Goal: Information Seeking & Learning: Learn about a topic

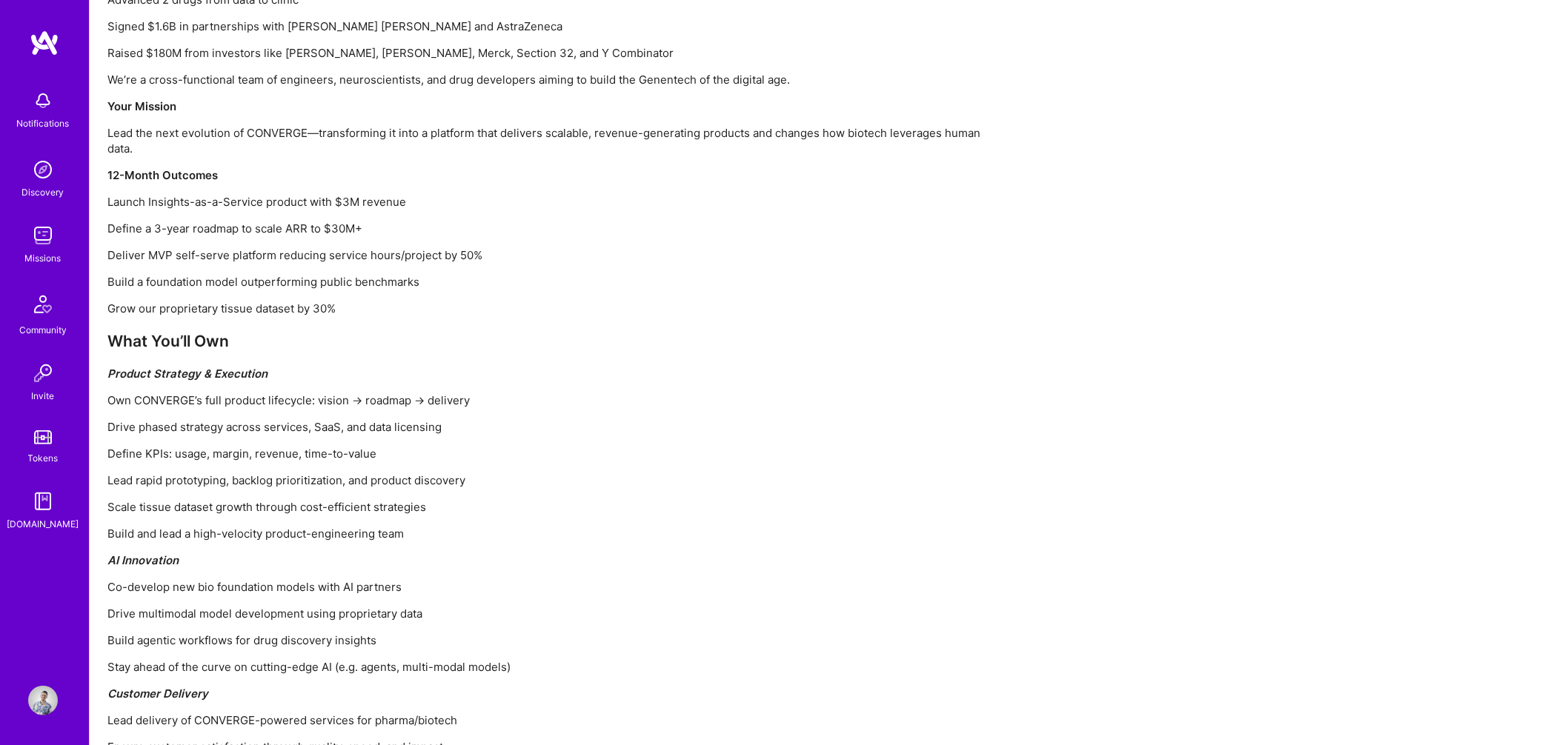
scroll to position [1246, 0]
click at [537, 446] on div "Who We Are Despite massive advances in technology, drug development remains pai…" at bounding box center [552, 420] width 889 height 1262
click at [44, 247] on img at bounding box center [42, 235] width 29 height 29
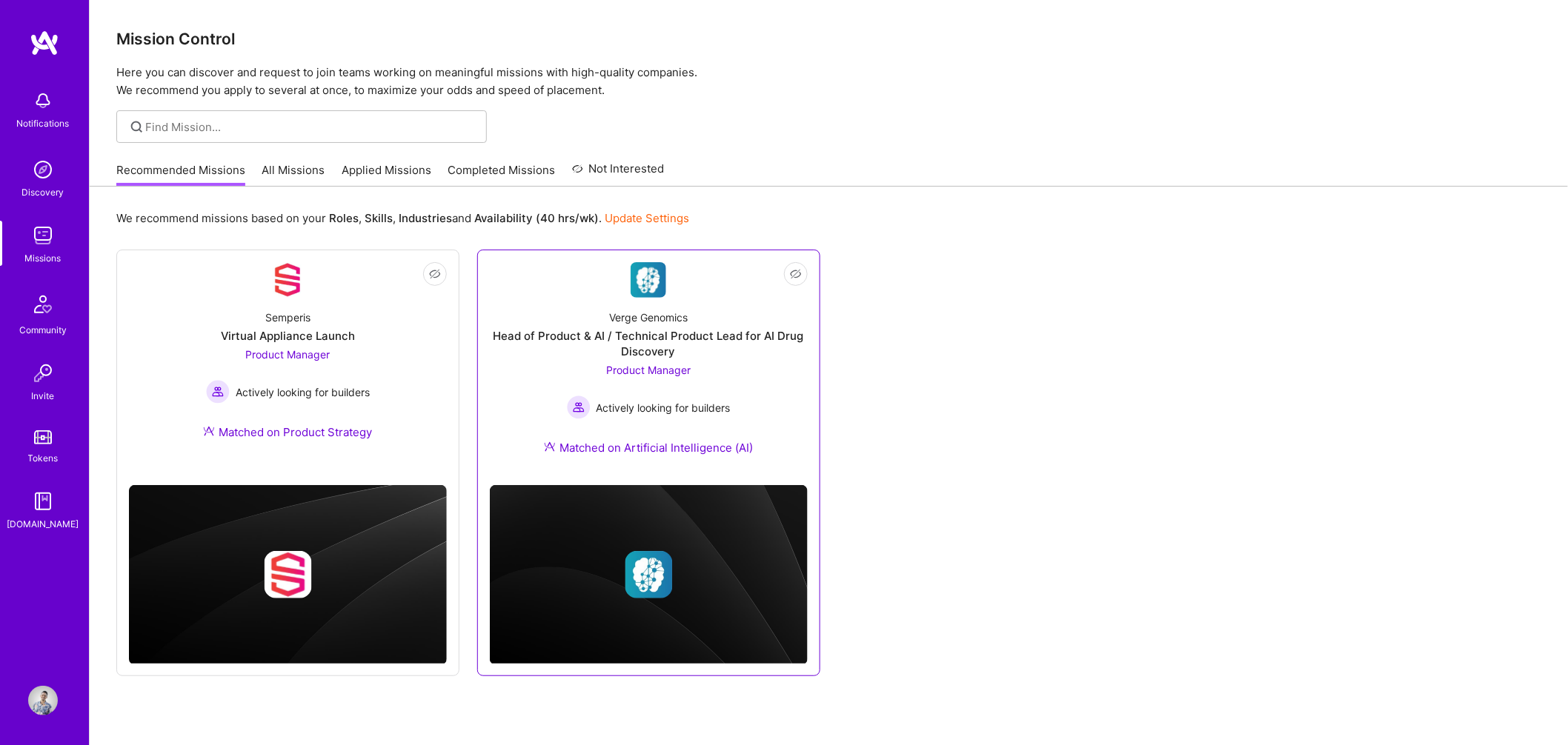
click at [734, 374] on div "Verge Genomics Head of Product & AI / Technical Product Lead for AI Drug Discov…" at bounding box center [649, 385] width 318 height 175
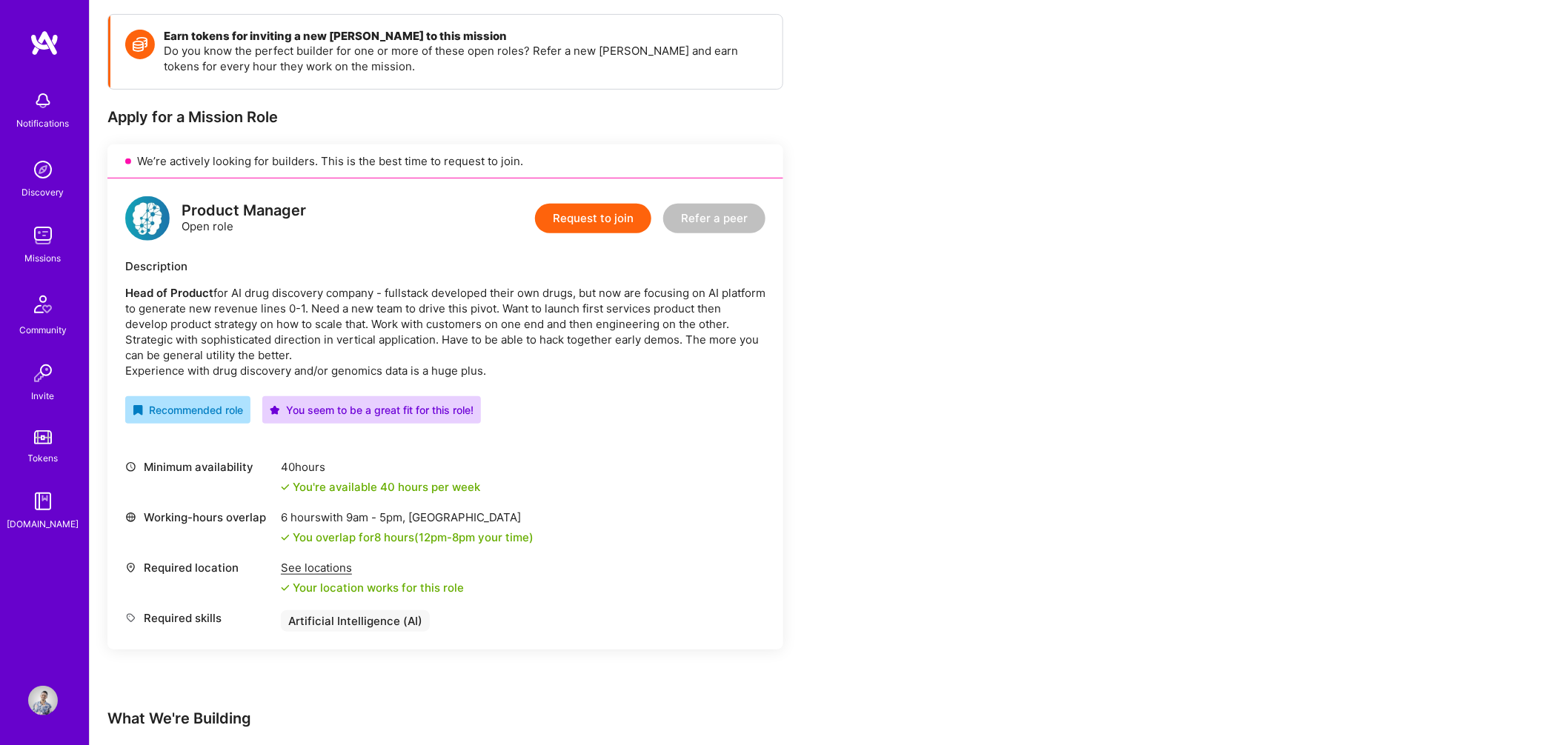
scroll to position [279, 0]
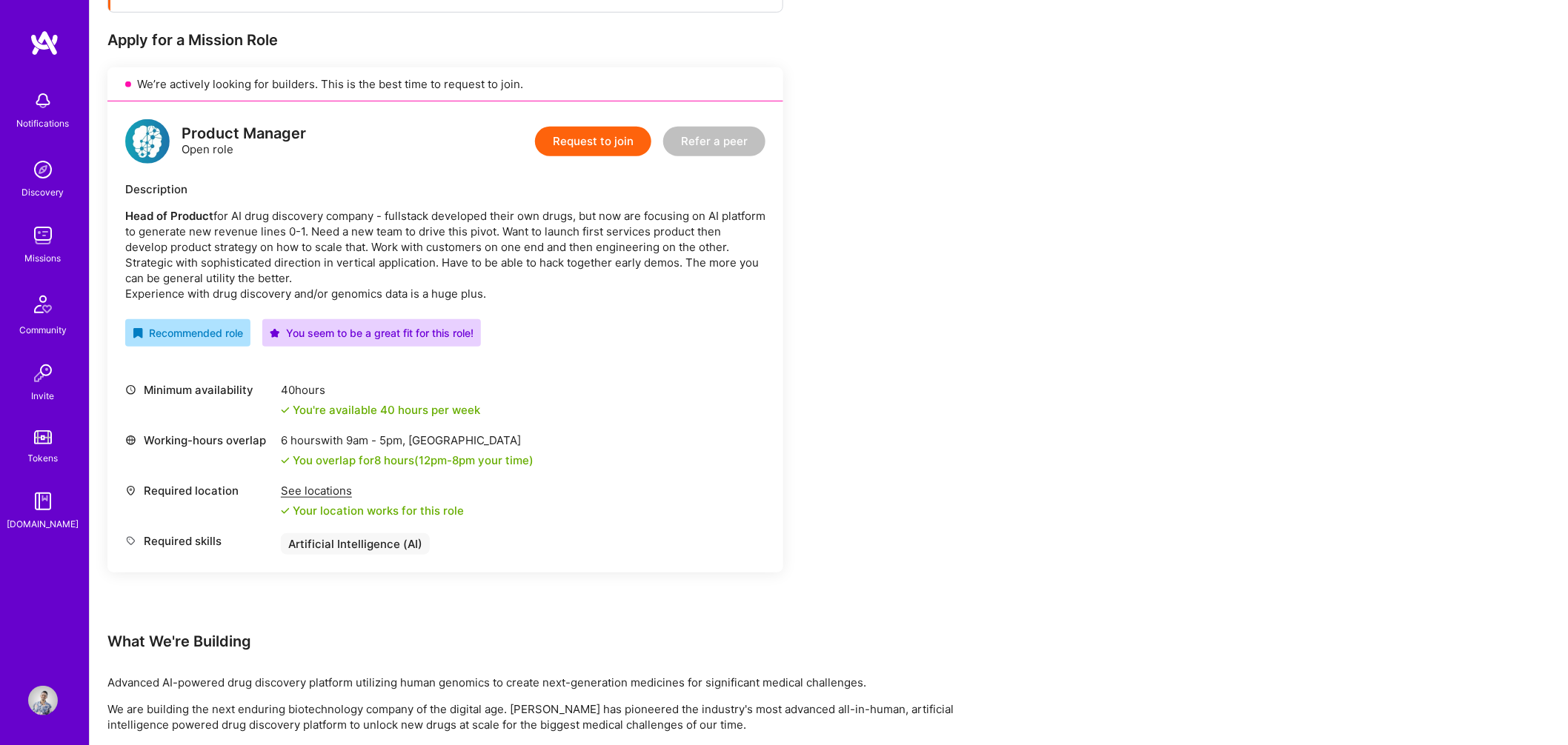
click at [325, 491] on div "See locations" at bounding box center [372, 491] width 183 height 16
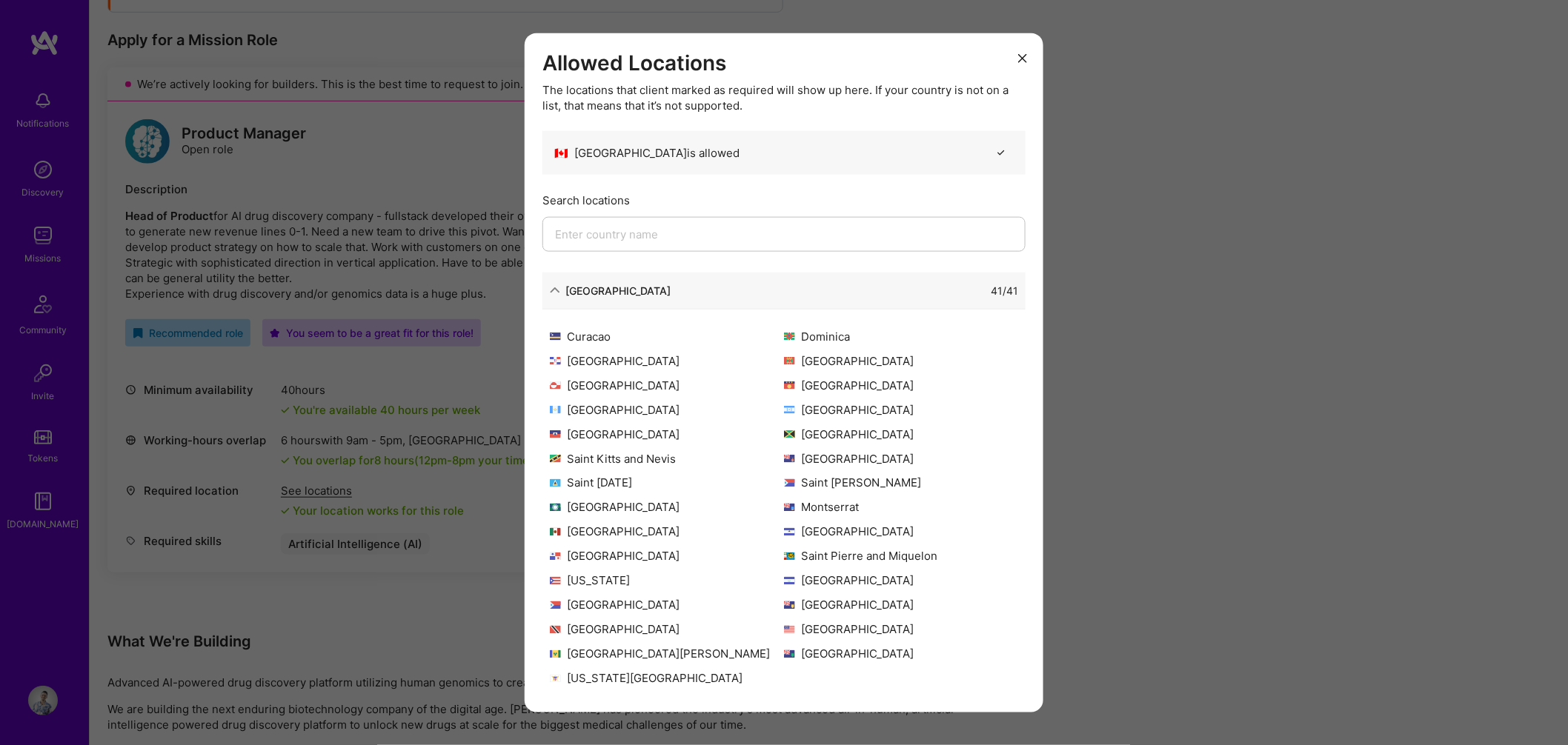
scroll to position [0, 0]
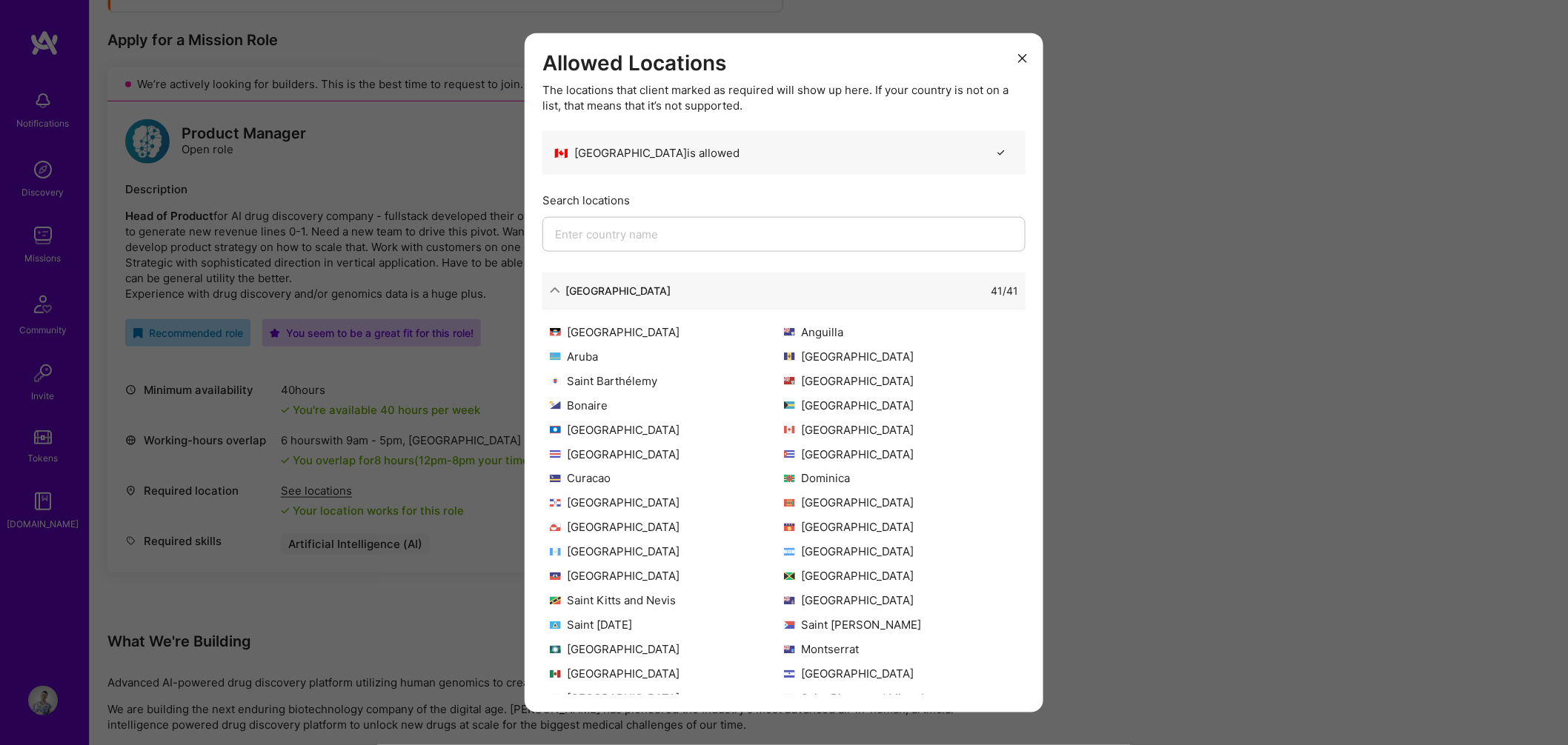
click at [562, 286] on div "[GEOGRAPHIC_DATA]" at bounding box center [611, 290] width 121 height 16
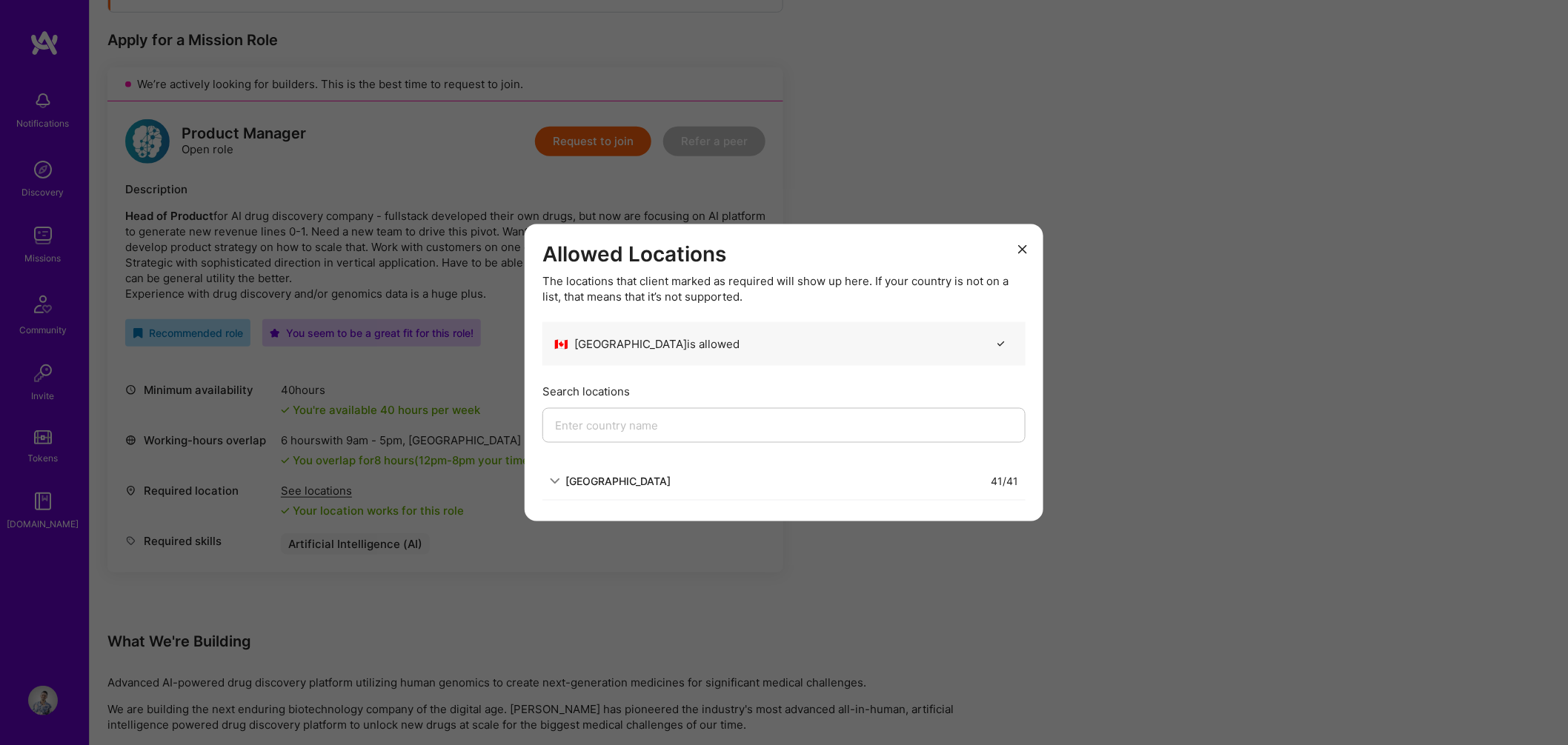
click at [572, 482] on div "[GEOGRAPHIC_DATA]" at bounding box center [618, 481] width 106 height 16
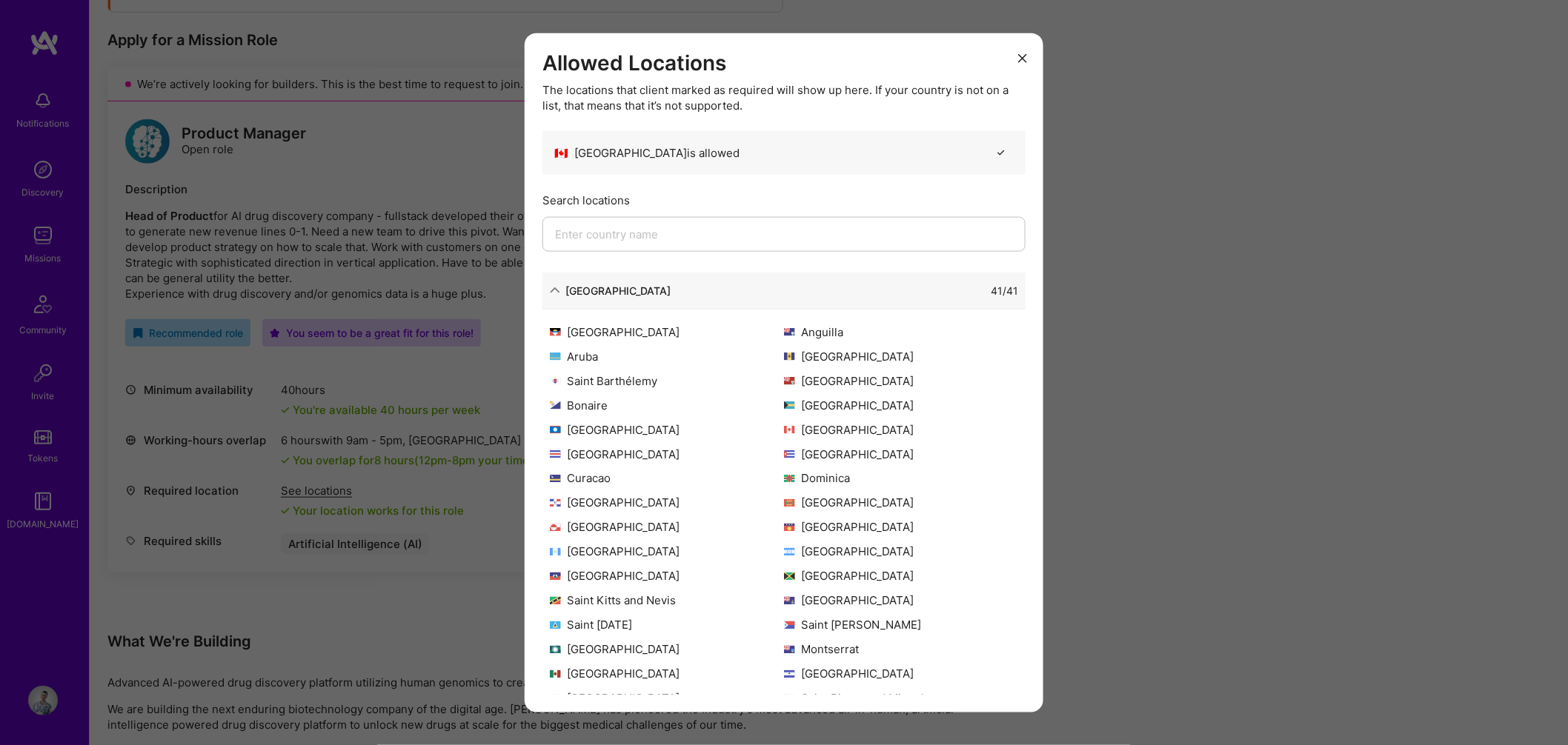
click at [1027, 59] on button "modal" at bounding box center [1023, 57] width 17 height 25
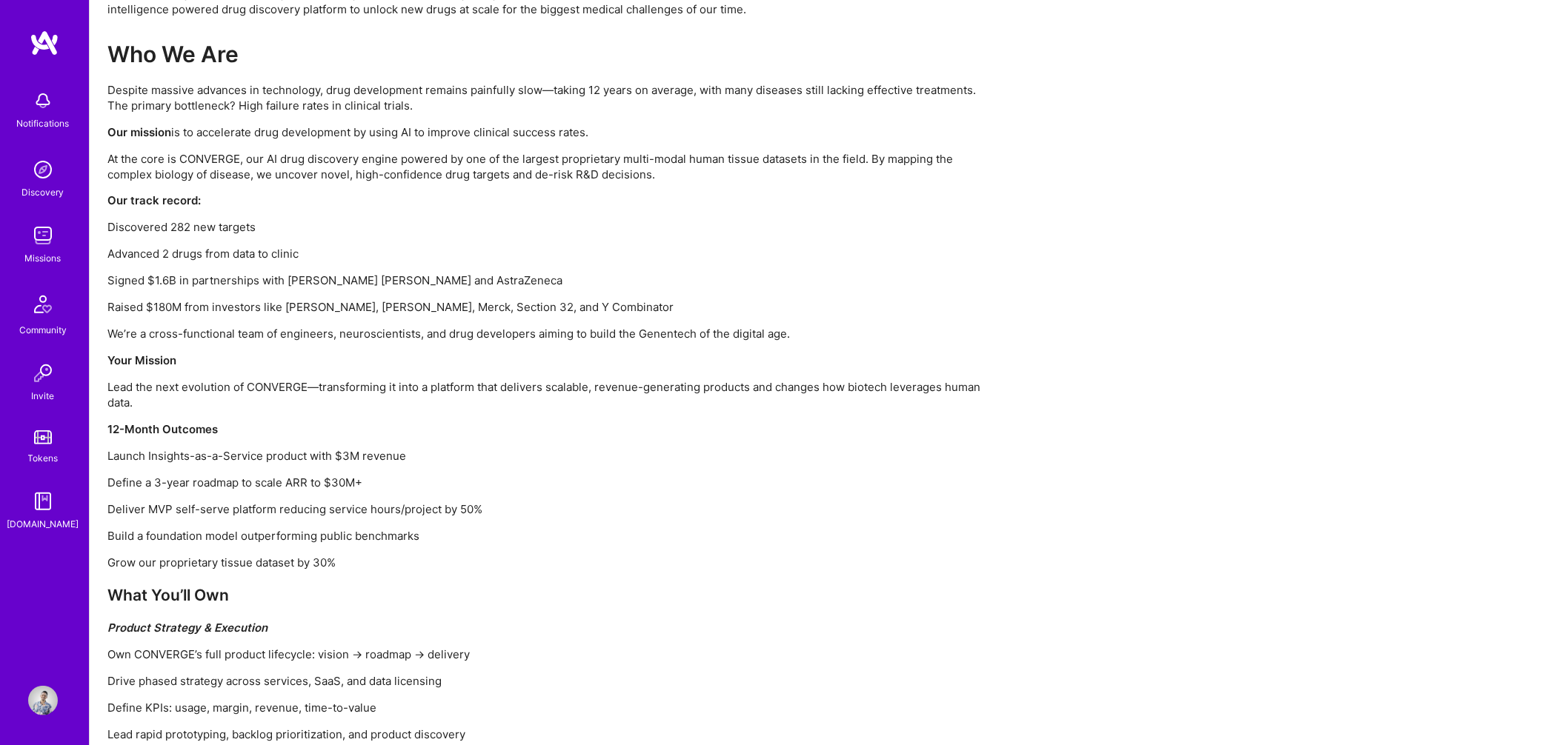
scroll to position [768, 0]
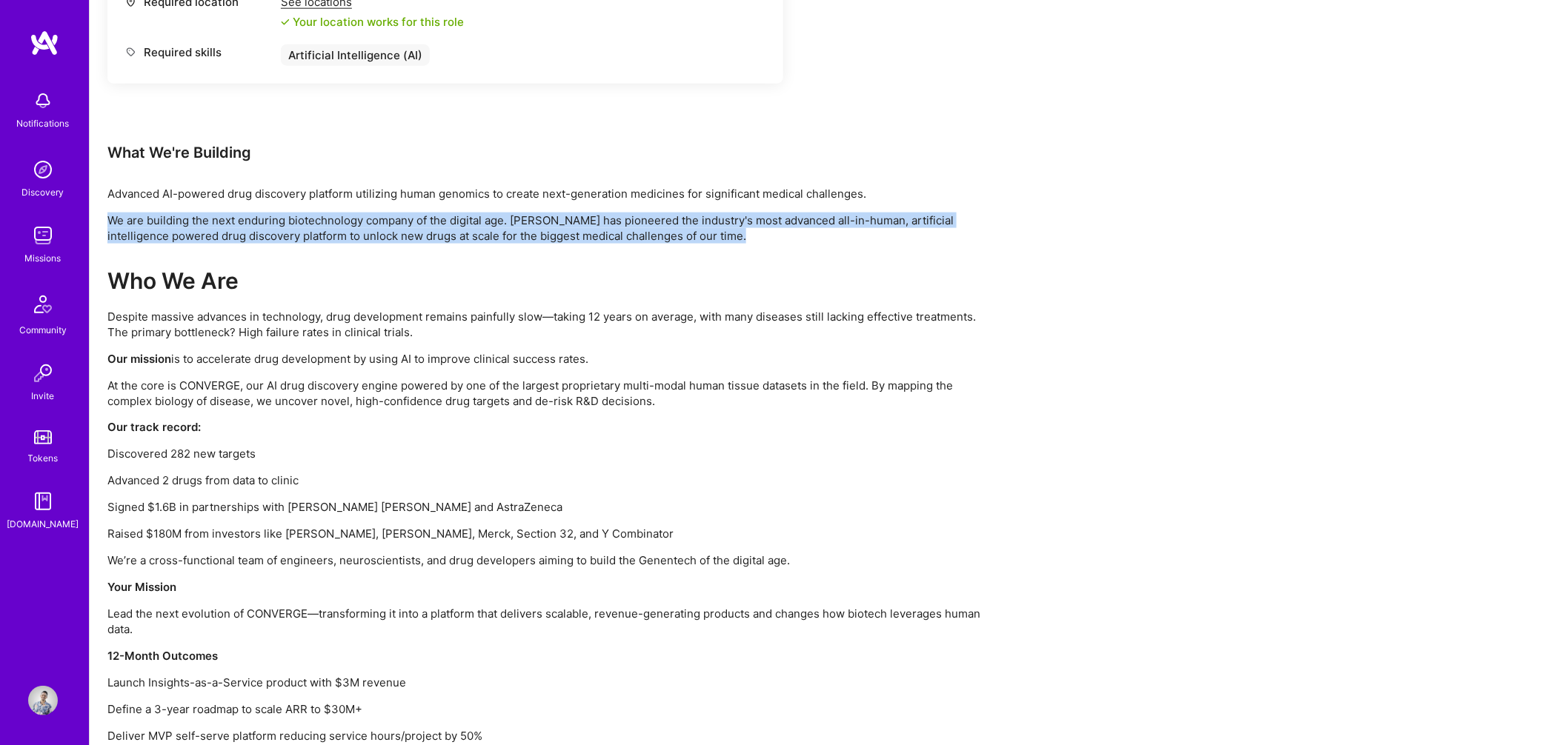
drag, startPoint x: 110, startPoint y: 217, endPoint x: 747, endPoint y: 244, distance: 637.6
click at [747, 244] on div "Earn tokens for inviting a new [PERSON_NAME] to this mission Do you know the pe…" at bounding box center [552, 489] width 889 height 2081
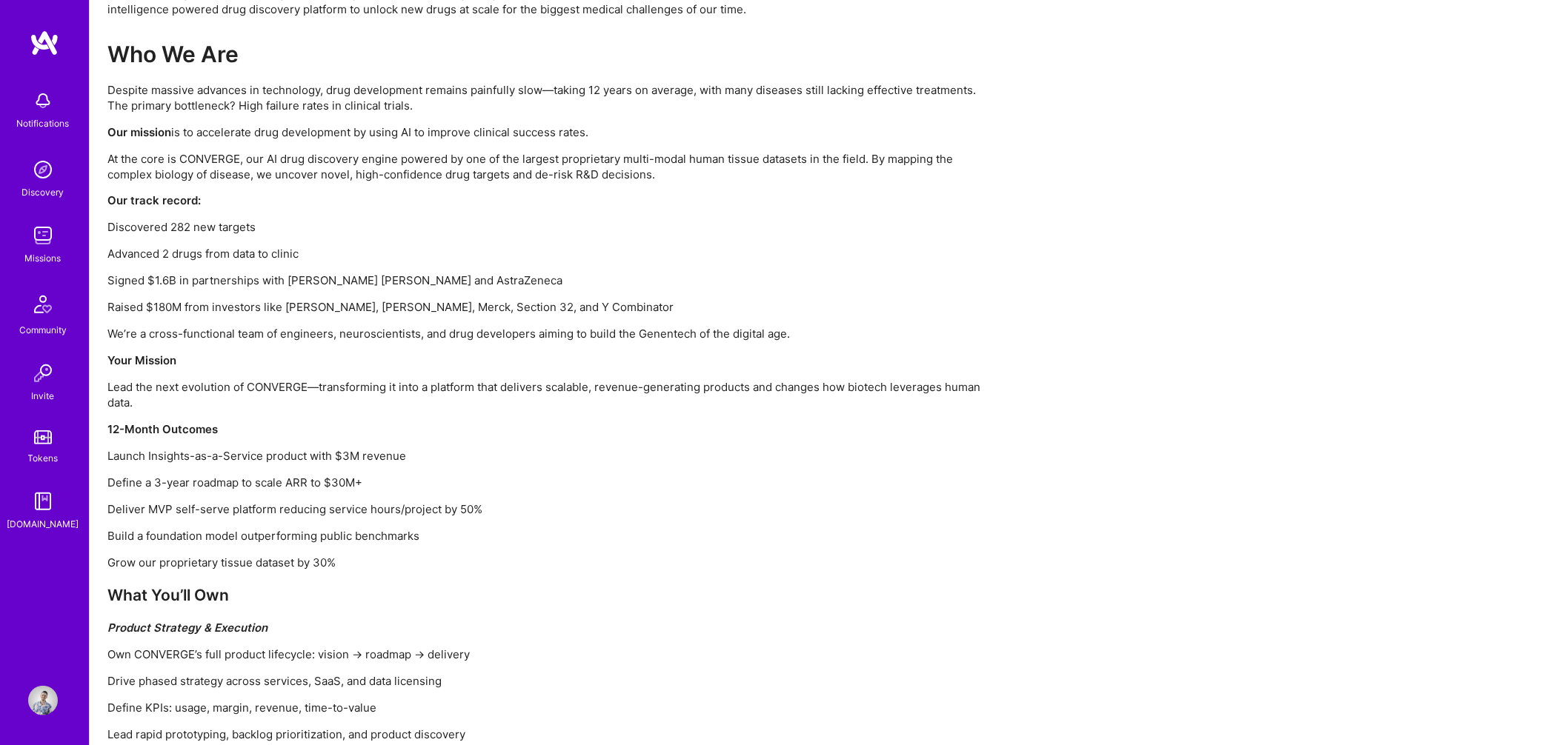
scroll to position [1001, 0]
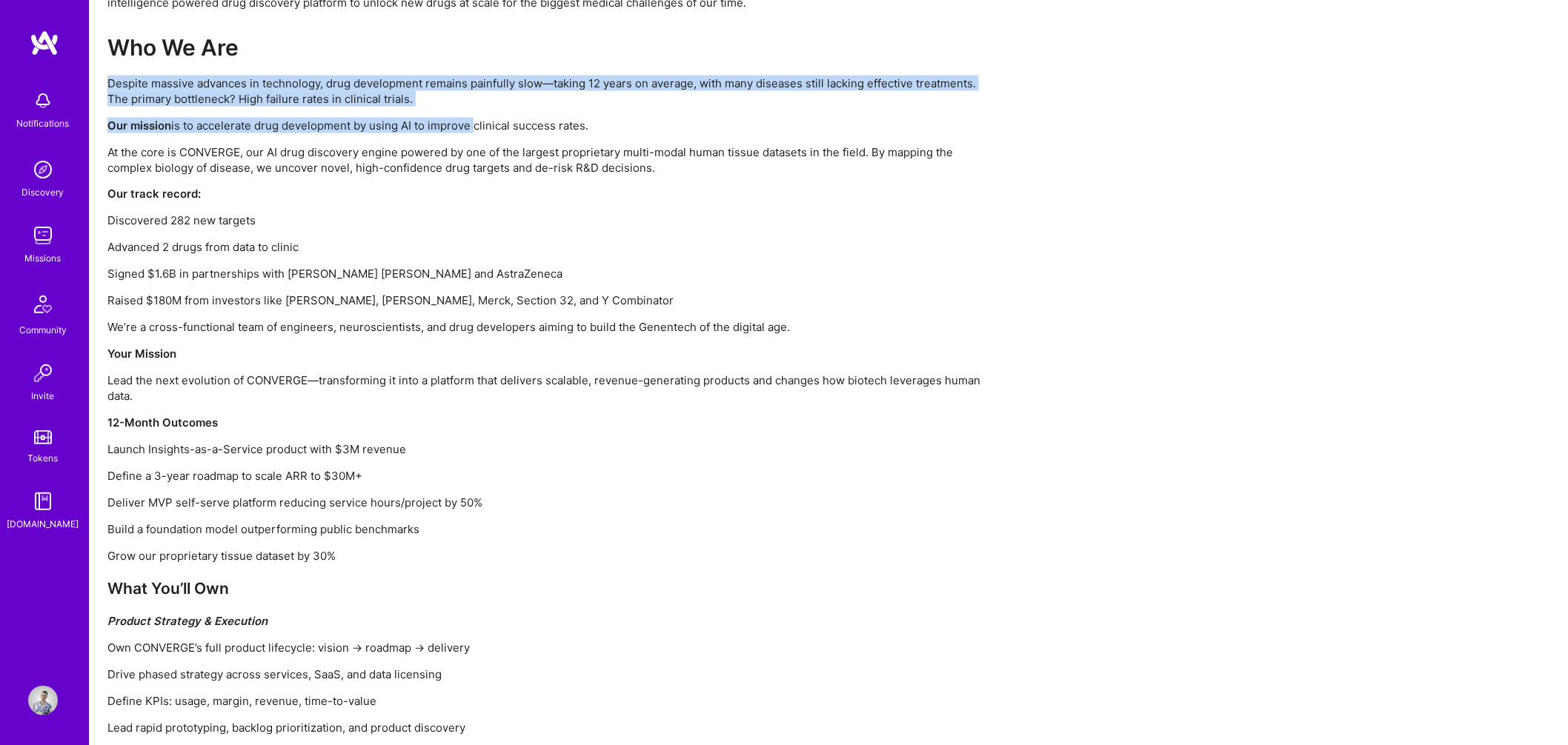
drag, startPoint x: 106, startPoint y: 85, endPoint x: 473, endPoint y: 118, distance: 368.5
click at [473, 118] on div "Who We Are Despite massive advances in technology, drug development remains pai…" at bounding box center [552, 665] width 889 height 1262
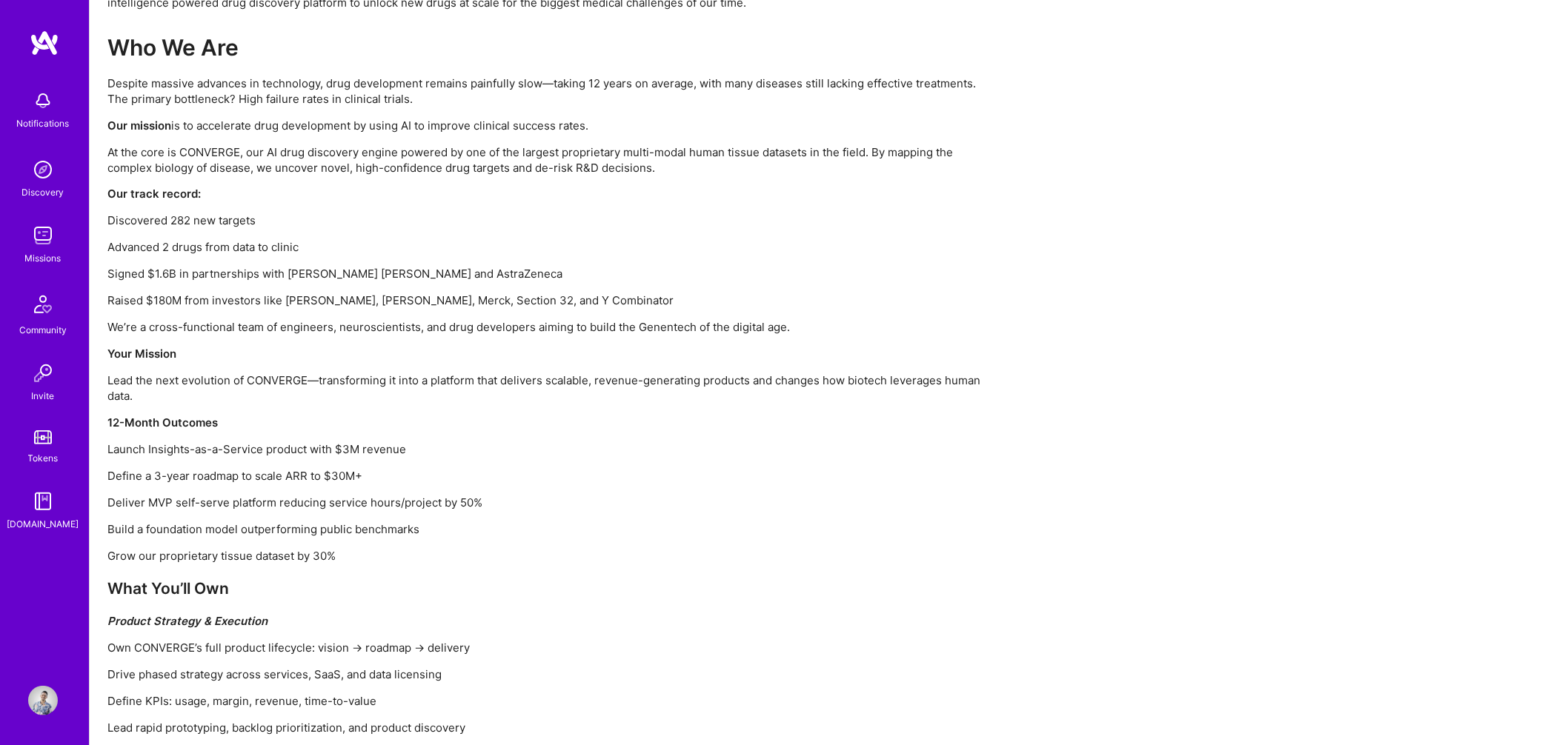
click at [484, 137] on div "Who We Are Despite massive advances in technology, drug development remains pai…" at bounding box center [552, 665] width 889 height 1262
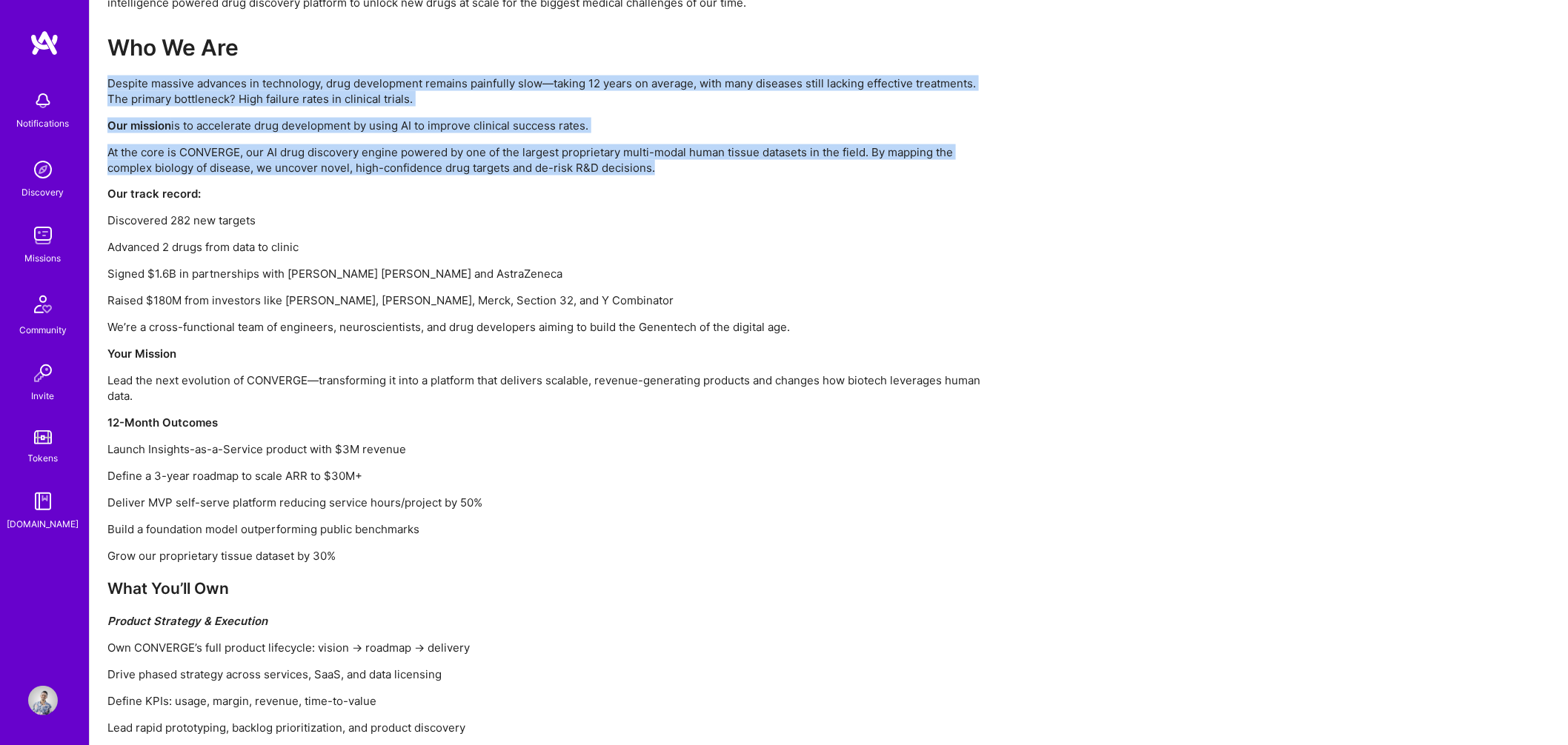
drag, startPoint x: 110, startPoint y: 84, endPoint x: 706, endPoint y: 171, distance: 602.3
click at [706, 171] on div "Who We Are Despite massive advances in technology, drug development remains pai…" at bounding box center [552, 665] width 889 height 1262
click at [704, 172] on p "At the core is CONVERGE, our AI drug discovery engine powered by one of the lar…" at bounding box center [552, 159] width 889 height 31
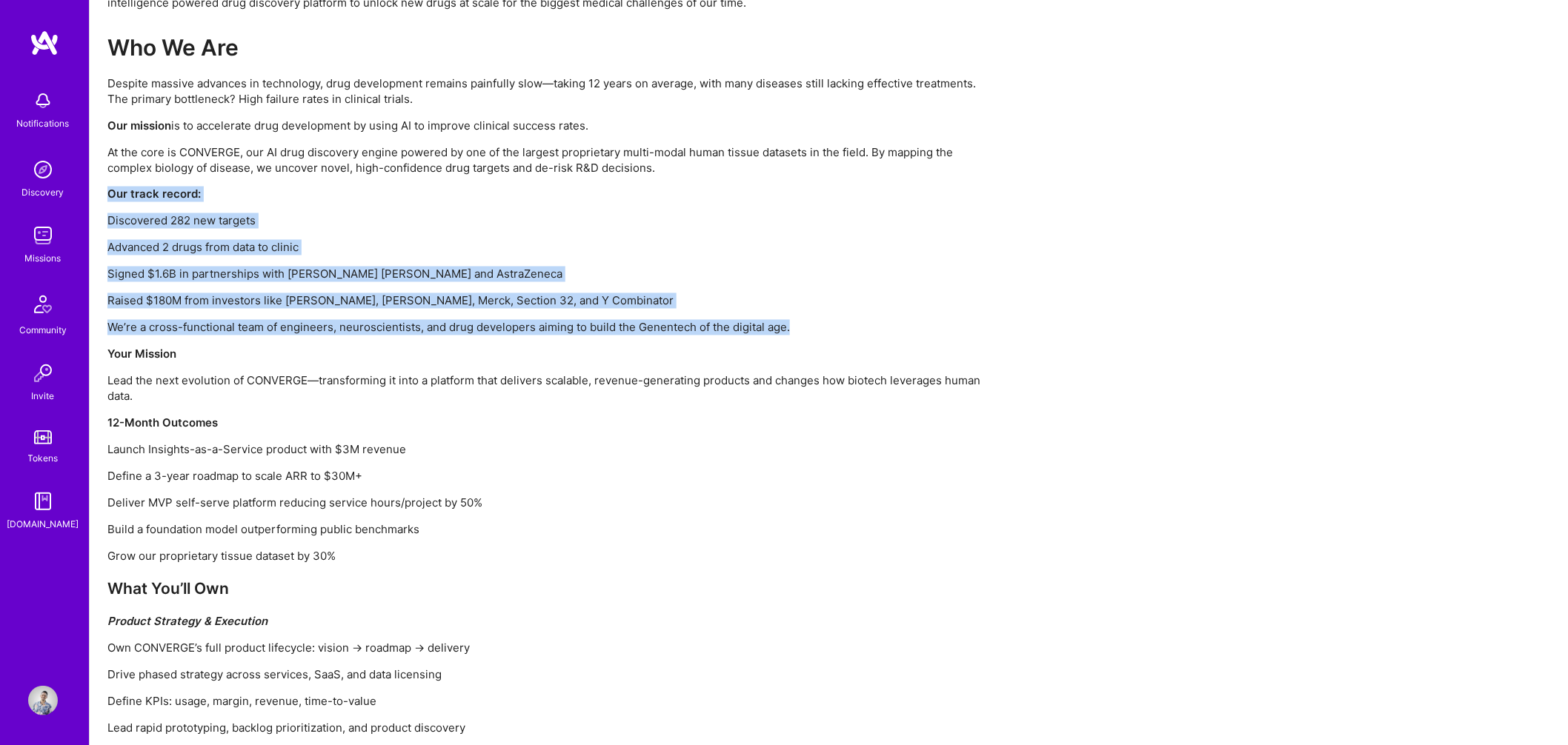
drag, startPoint x: 109, startPoint y: 197, endPoint x: 790, endPoint y: 324, distance: 692.7
click at [790, 324] on div "Who We Are Despite massive advances in technology, drug development remains pai…" at bounding box center [552, 665] width 889 height 1262
click at [790, 324] on p "We’re a cross-functional team of engineers, neuroscientists, and drug developer…" at bounding box center [552, 328] width 889 height 16
